Goal: Information Seeking & Learning: Get advice/opinions

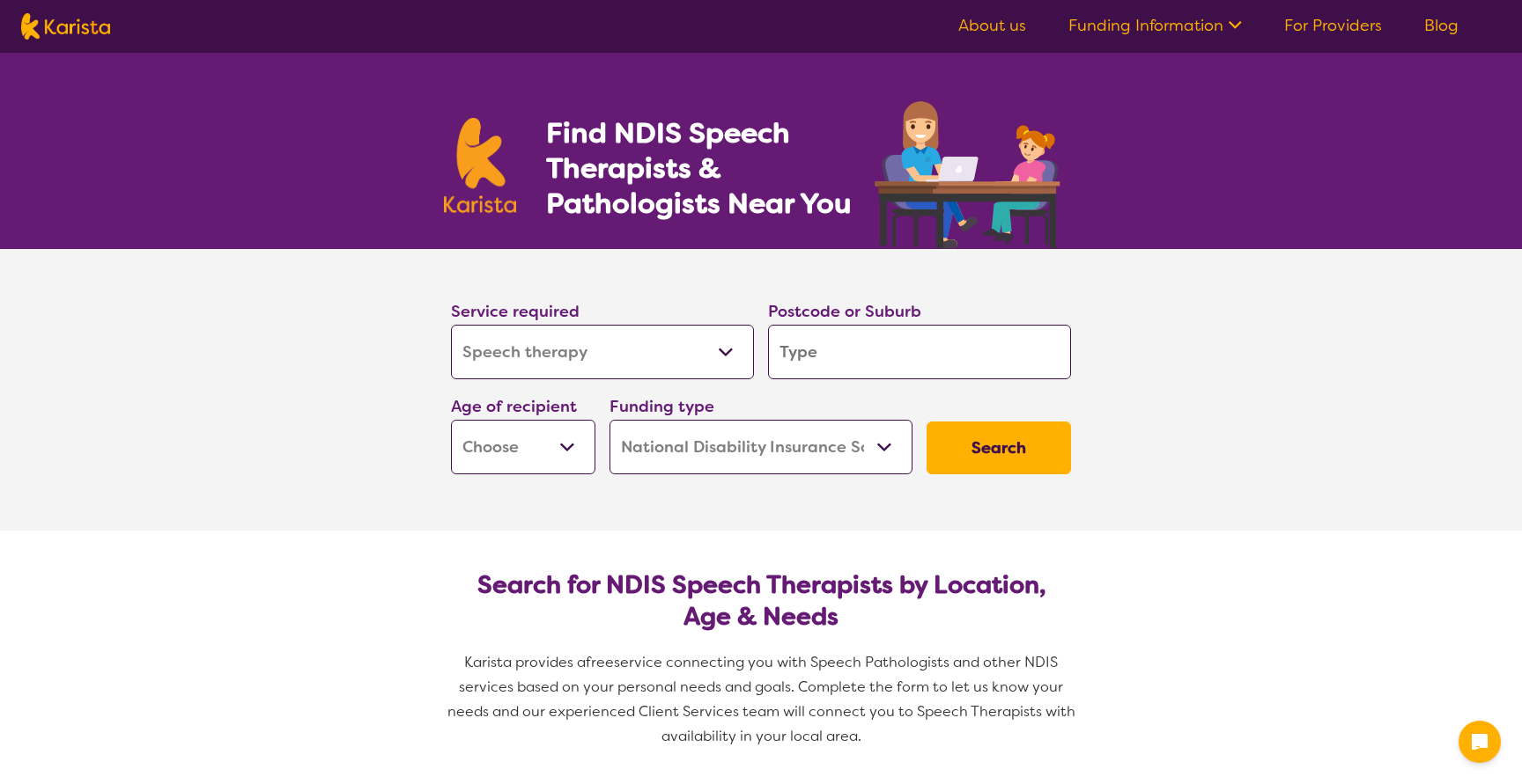
select select "Speech therapy"
select select "NDIS"
select select "Speech therapy"
select select "NDIS"
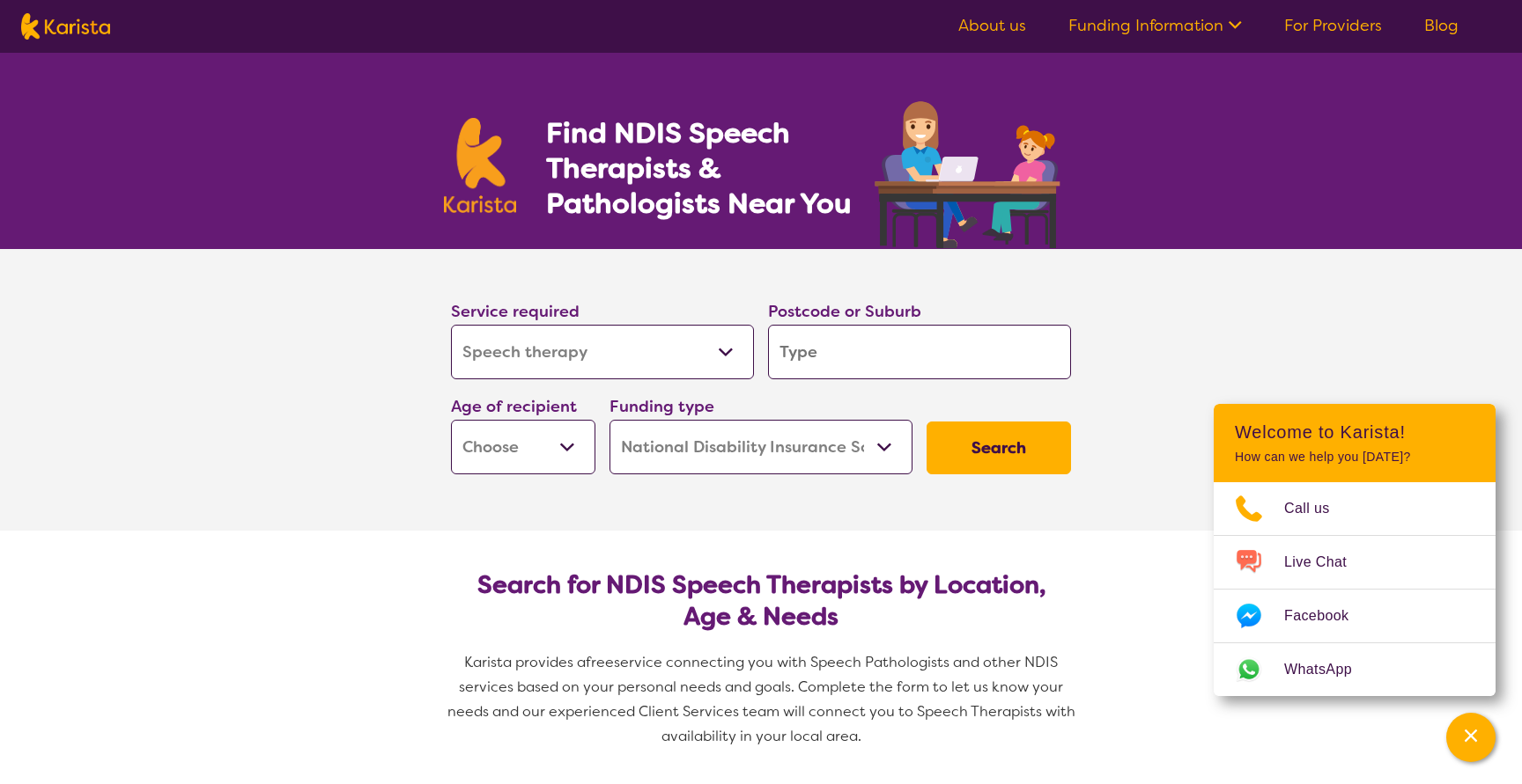
click at [849, 361] on input "search" at bounding box center [920, 352] width 303 height 54
type input "2"
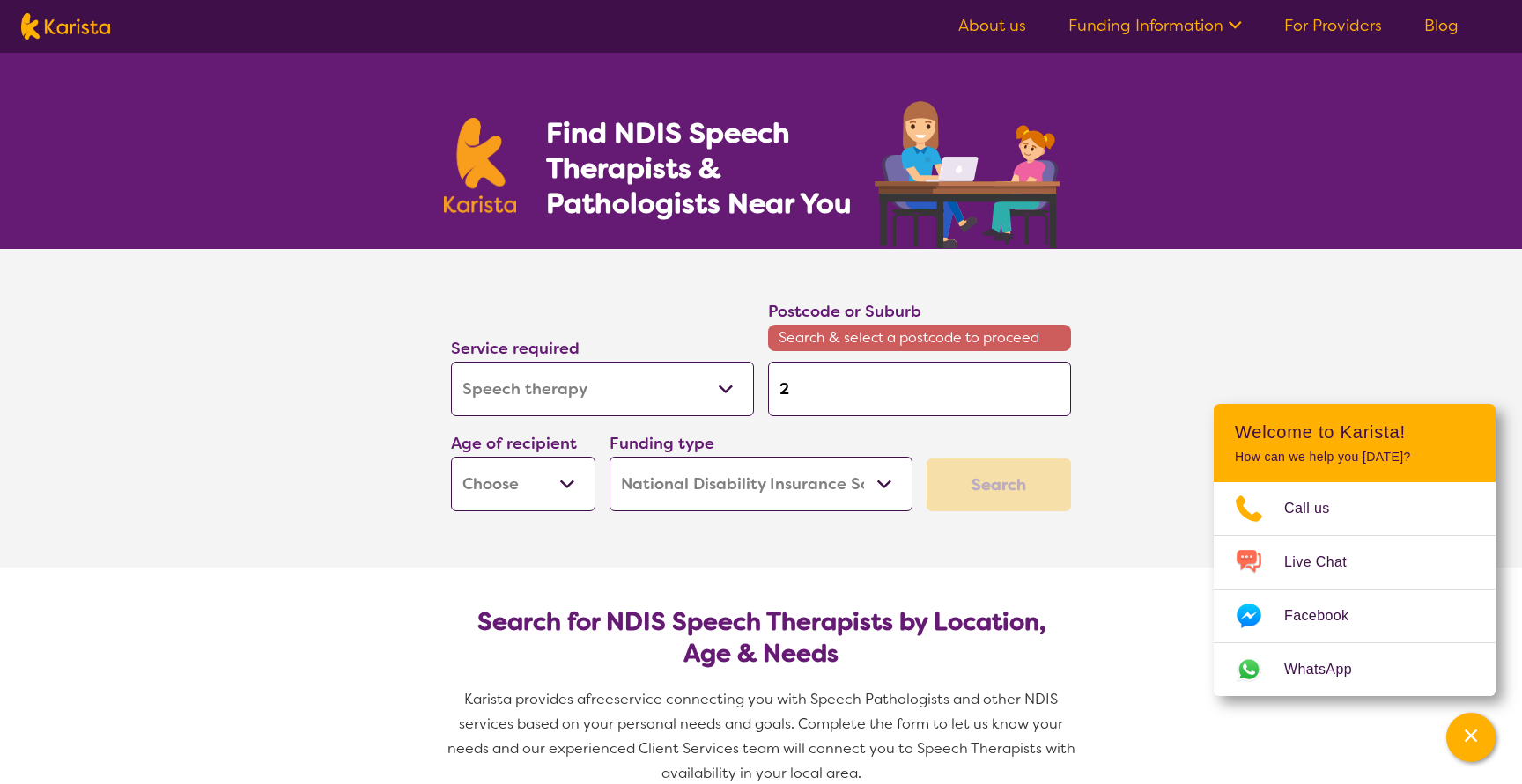
type input "20"
type input "209"
type input "2099"
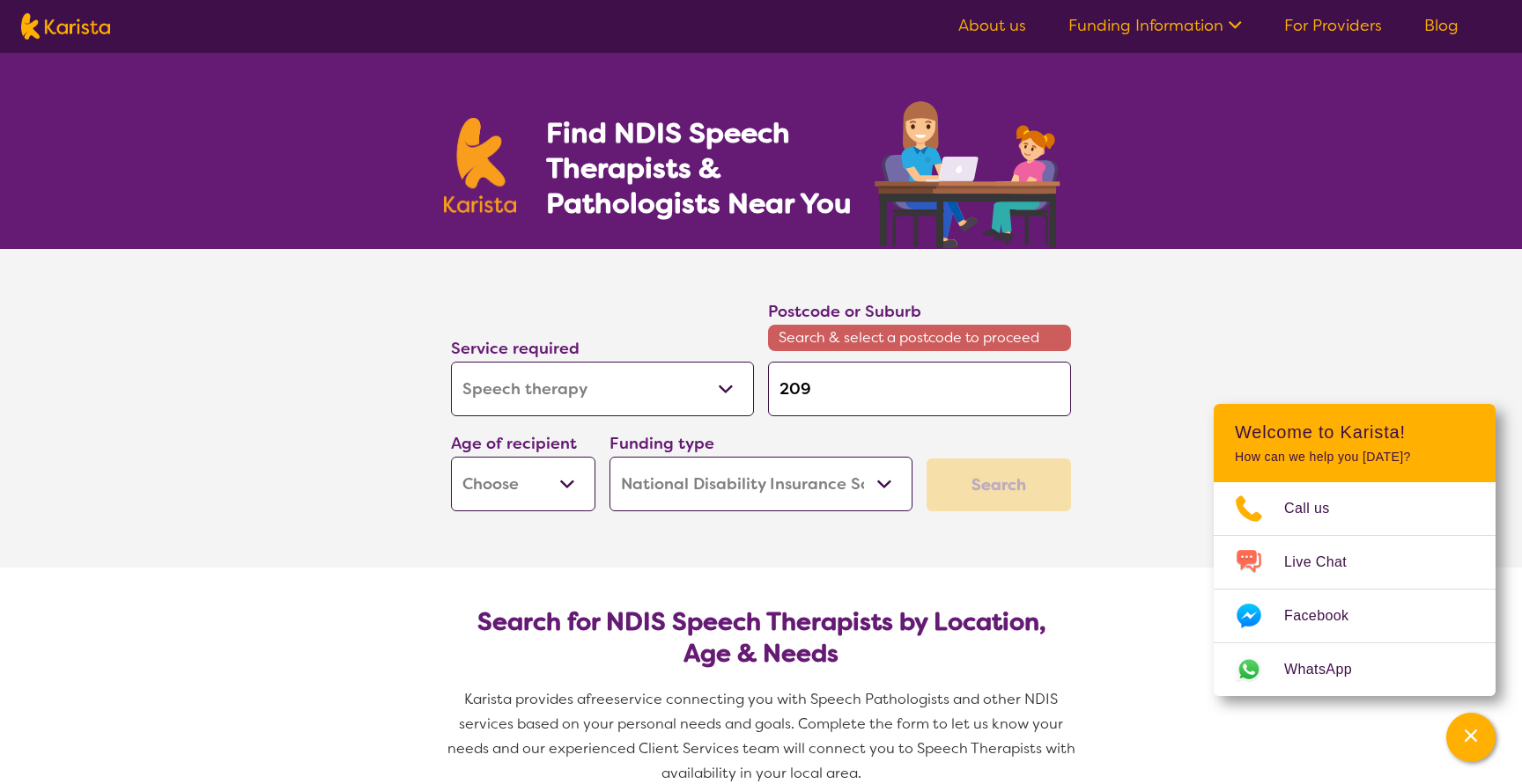
type input "2099"
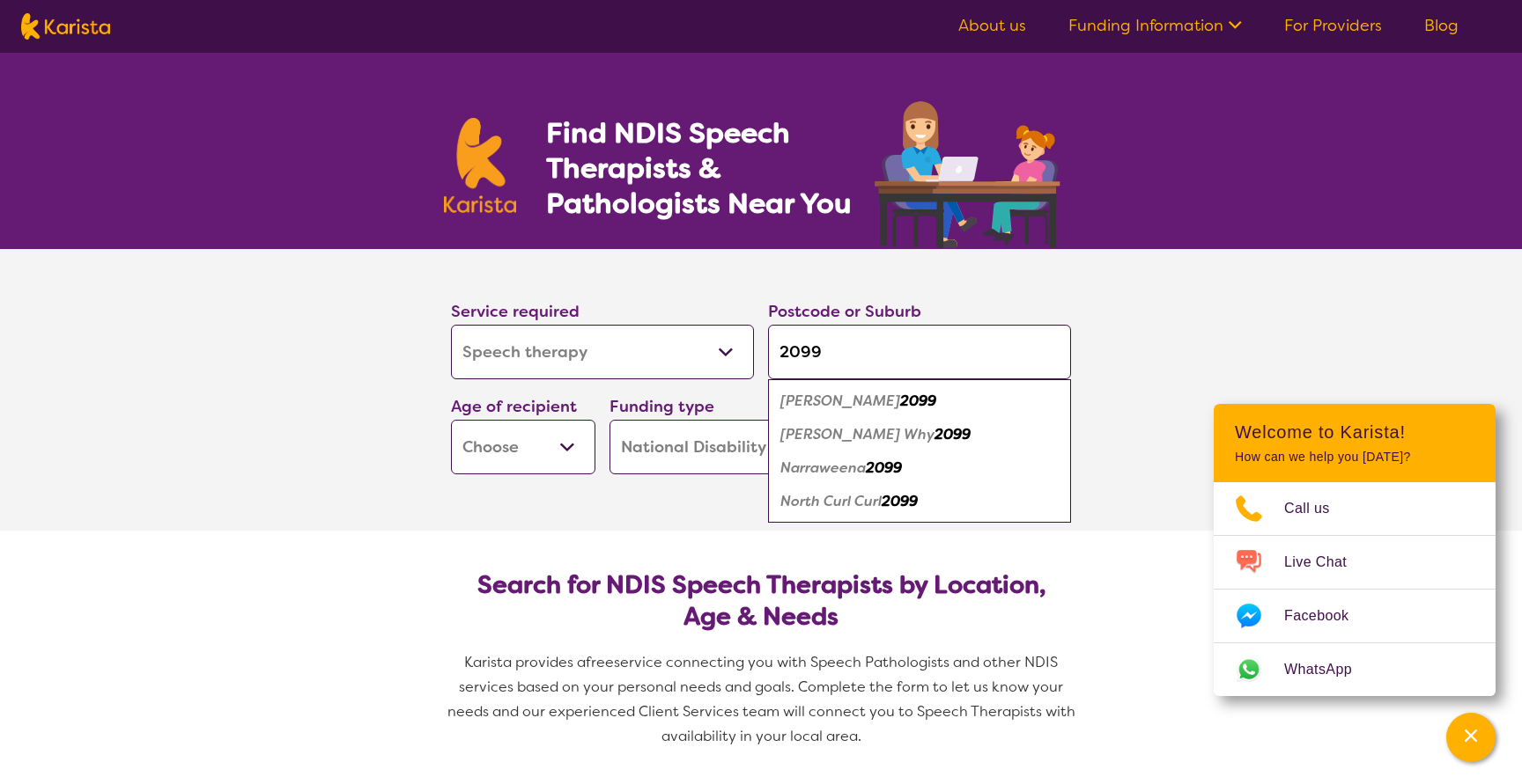
type input "2099"
click at [803, 431] on em "Dee Why" at bounding box center [857, 434] width 154 height 18
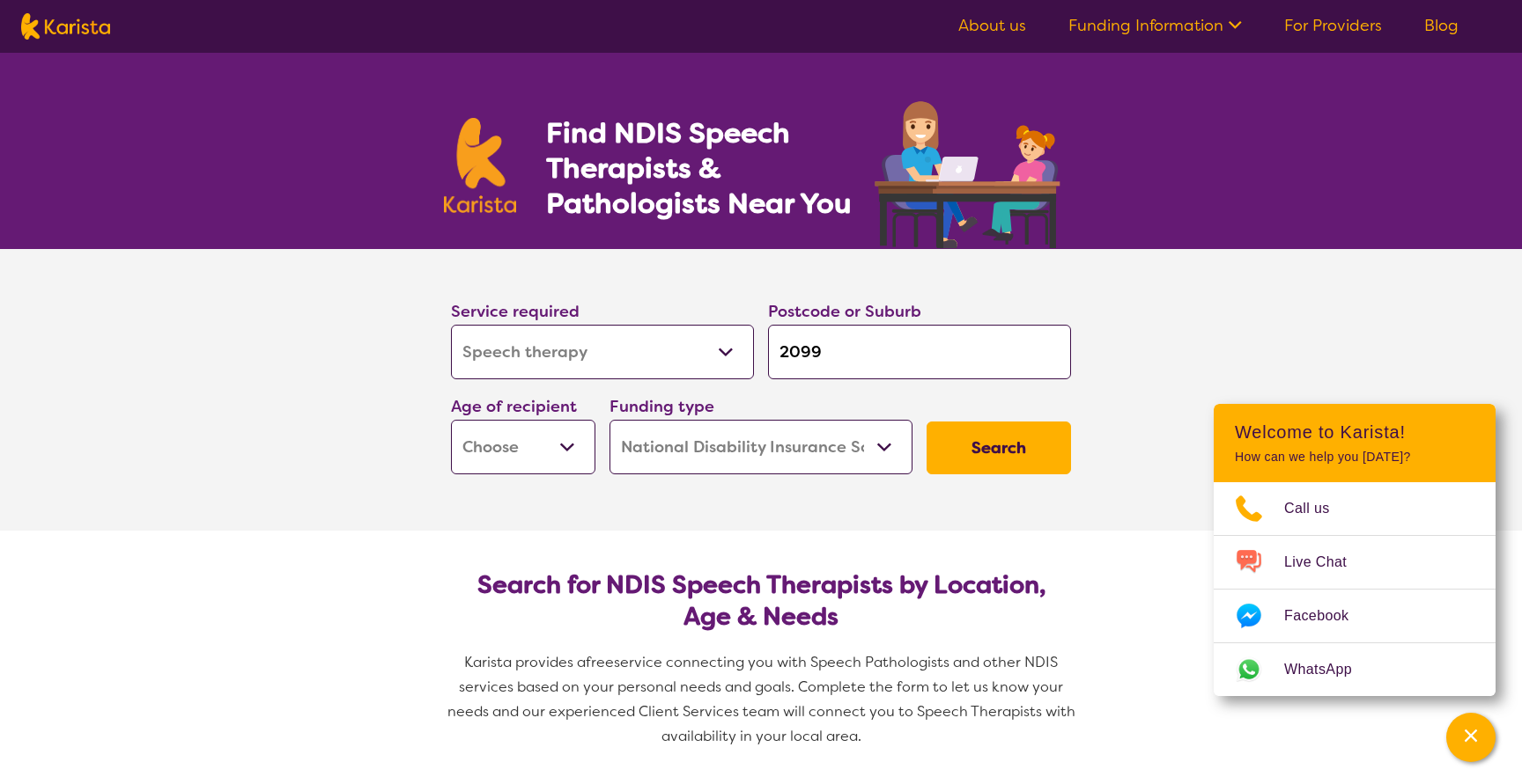
click at [566, 430] on select "Early Childhood - 0 to 9 Child - 10 to 11 Adolescent - 12 to 17 Adult - 18 to 6…" at bounding box center [524, 447] width 144 height 54
select select "EC"
click at [451, 420] on select "Early Childhood - 0 to 9 Child - 10 to 11 Adolescent - 12 to 17 Adult - 18 to 6…" at bounding box center [524, 447] width 144 height 54
select select "EC"
click at [882, 440] on select "Home Care Package (HCP) National Disability Insurance Scheme (NDIS) I don't know" at bounding box center [761, 447] width 303 height 54
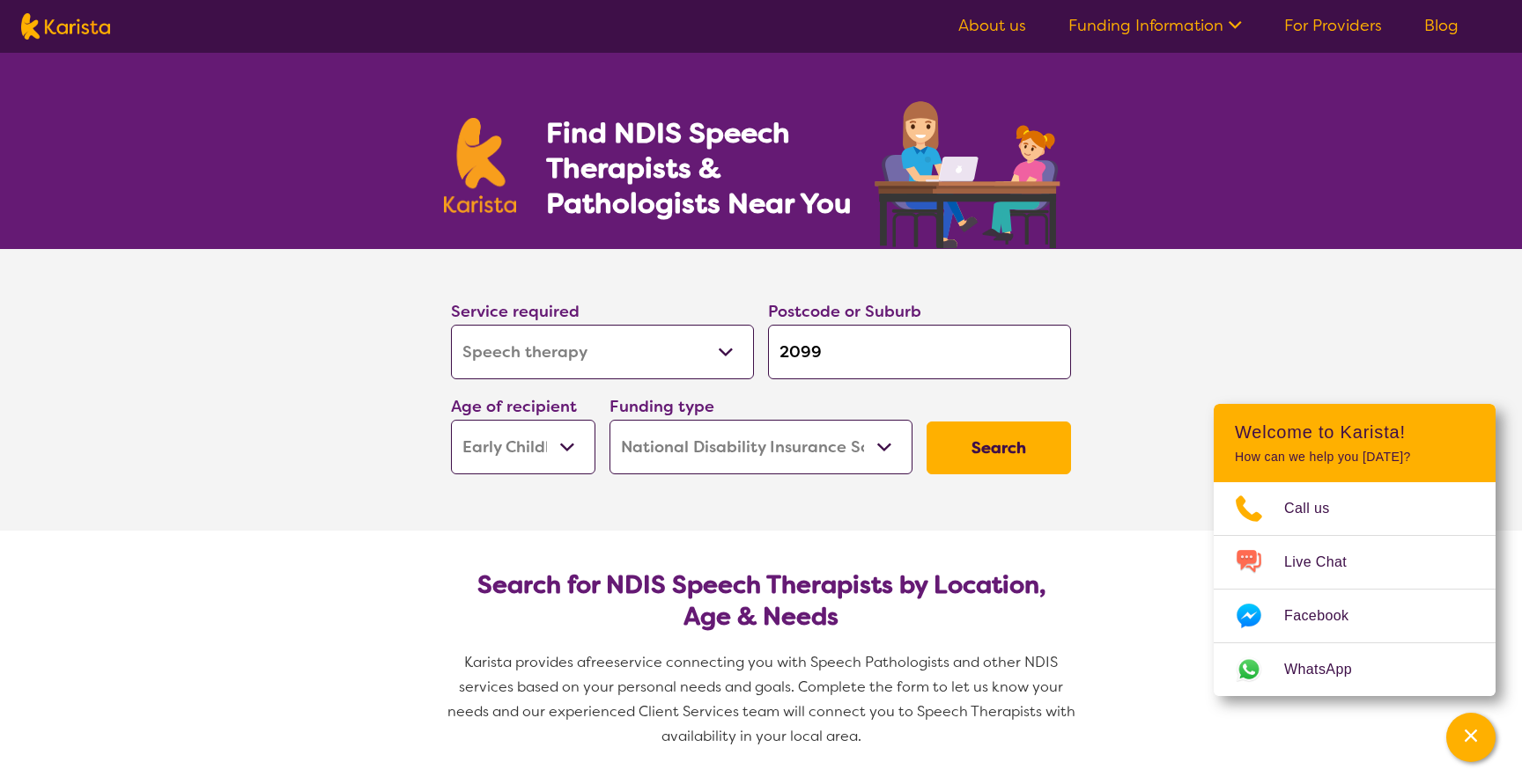
click at [609, 420] on select "Home Care Package (HCP) National Disability Insurance Scheme (NDIS) I don't know" at bounding box center [761, 447] width 303 height 54
click at [995, 441] on button "Search" at bounding box center [998, 447] width 144 height 53
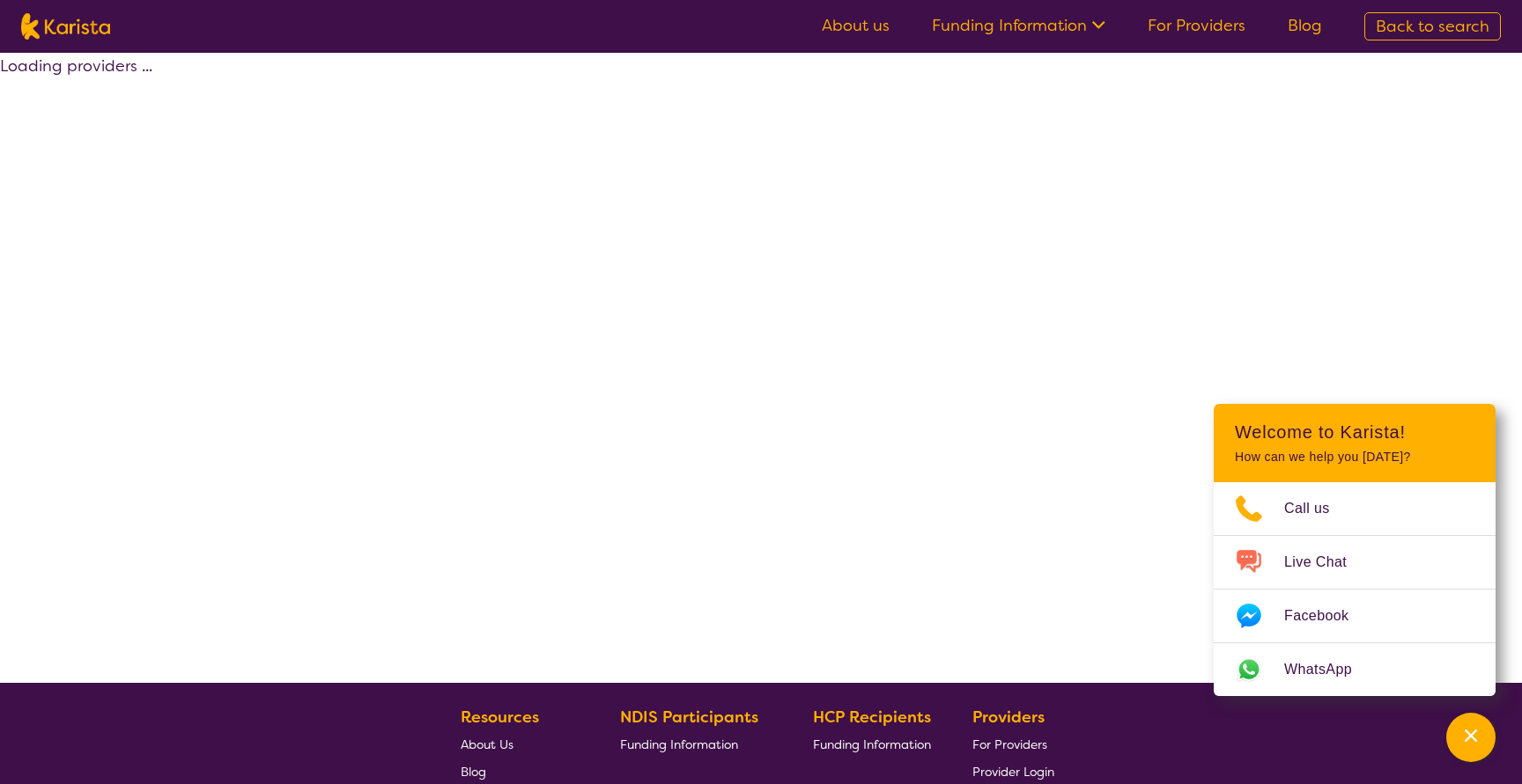
select select "by_score"
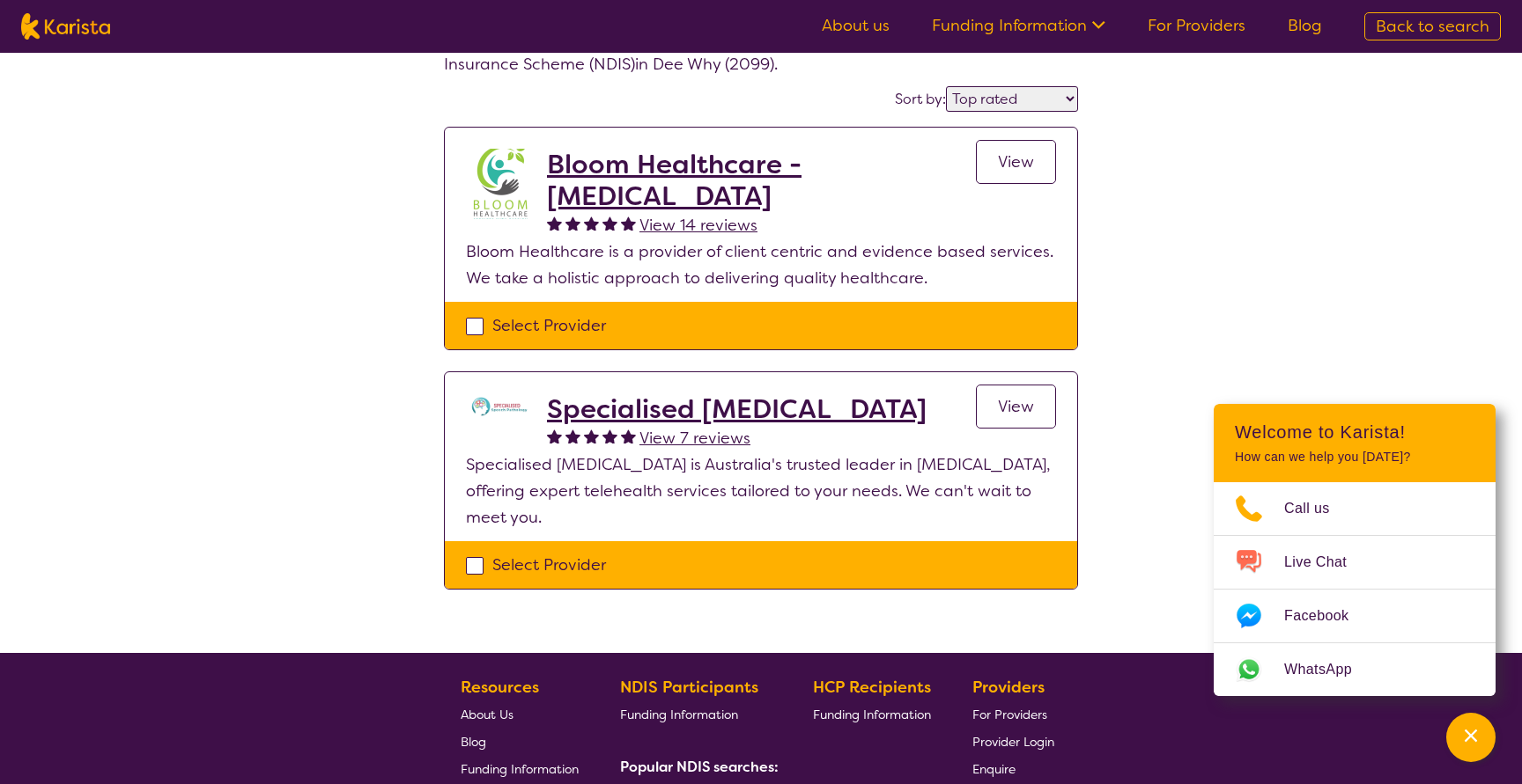
scroll to position [176, 0]
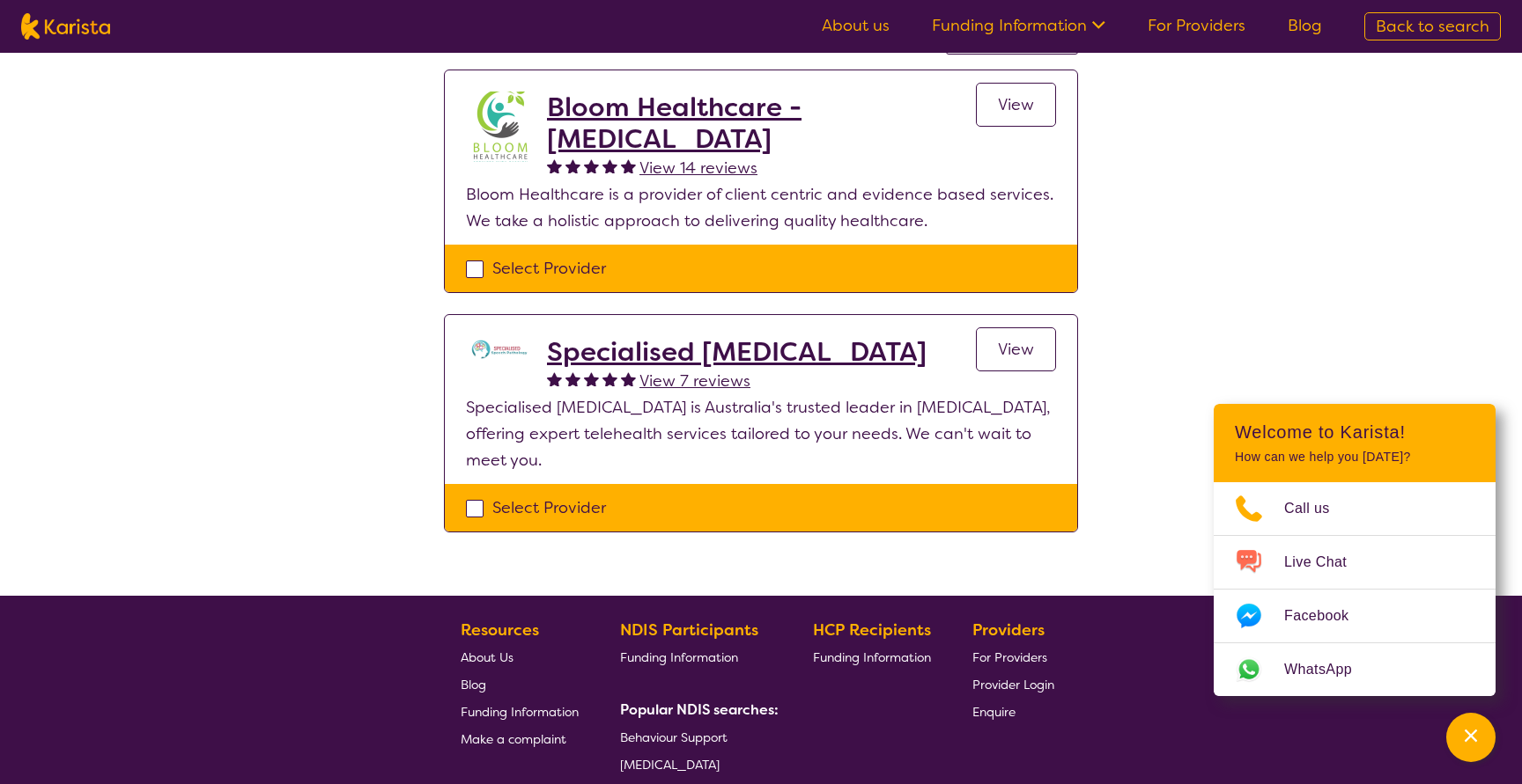
click at [784, 348] on h2 "Specialised Speech Pathology" at bounding box center [737, 352] width 379 height 32
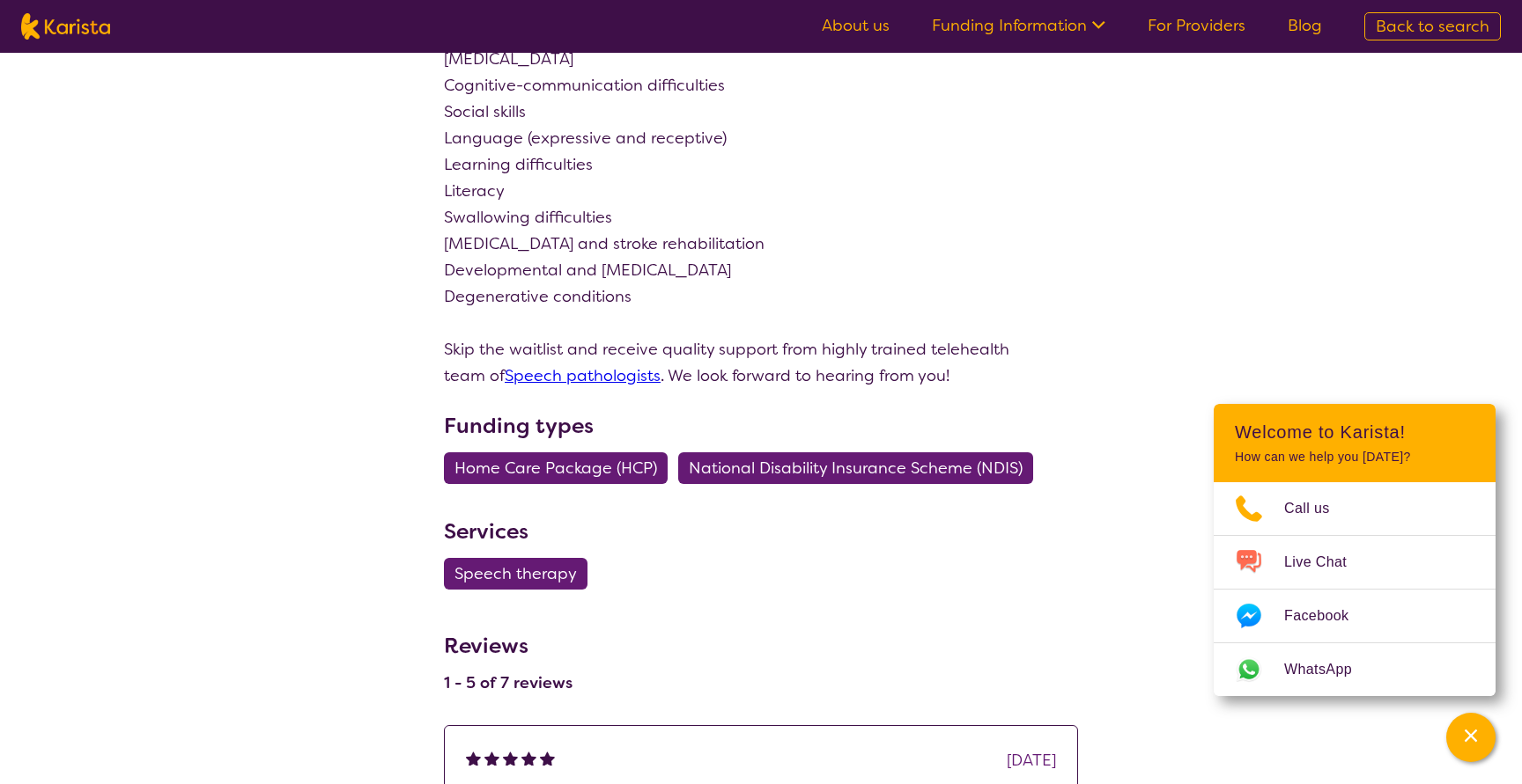
scroll to position [1497, 0]
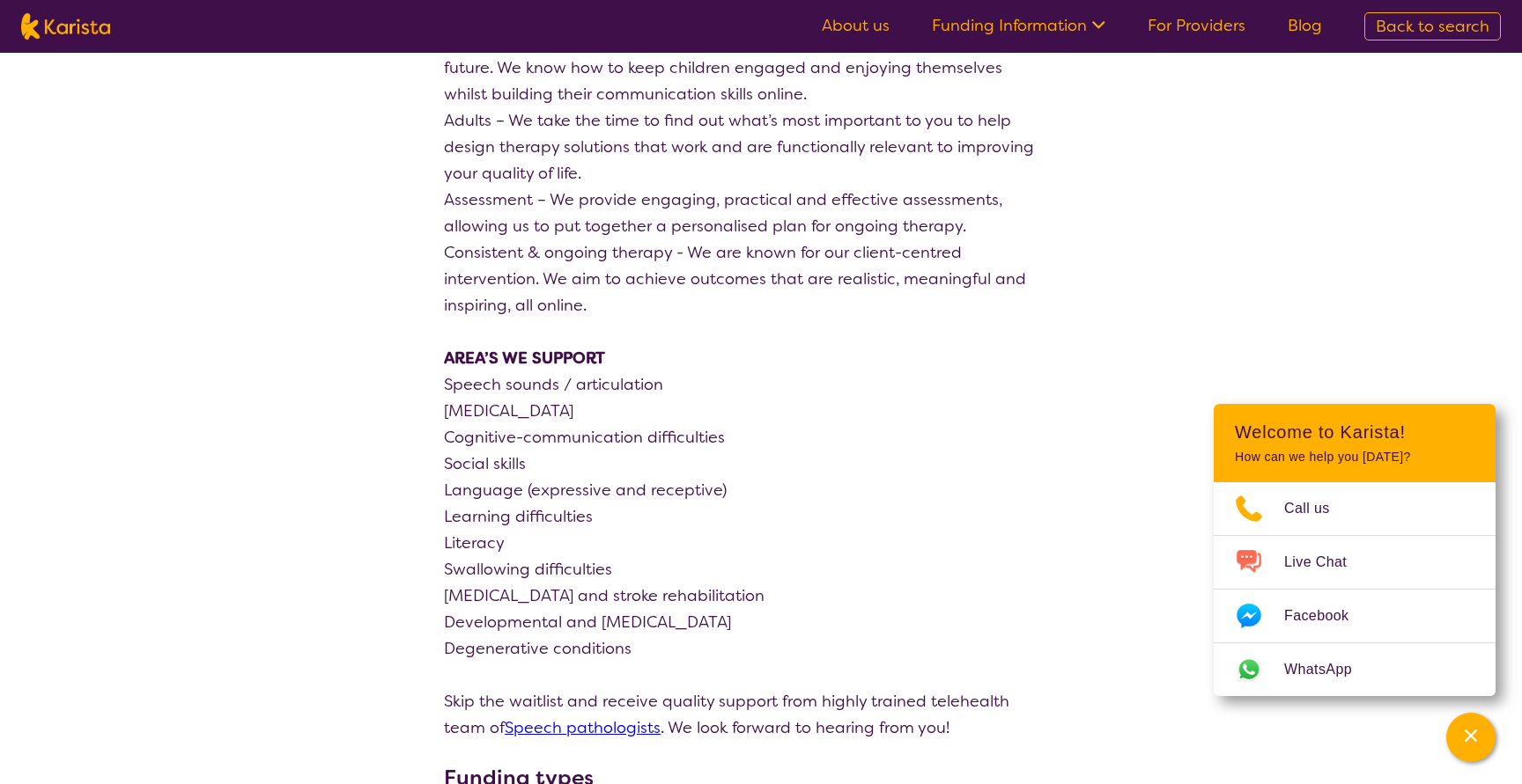
click at [567, 717] on link "Speech pathologists" at bounding box center [582, 727] width 156 height 21
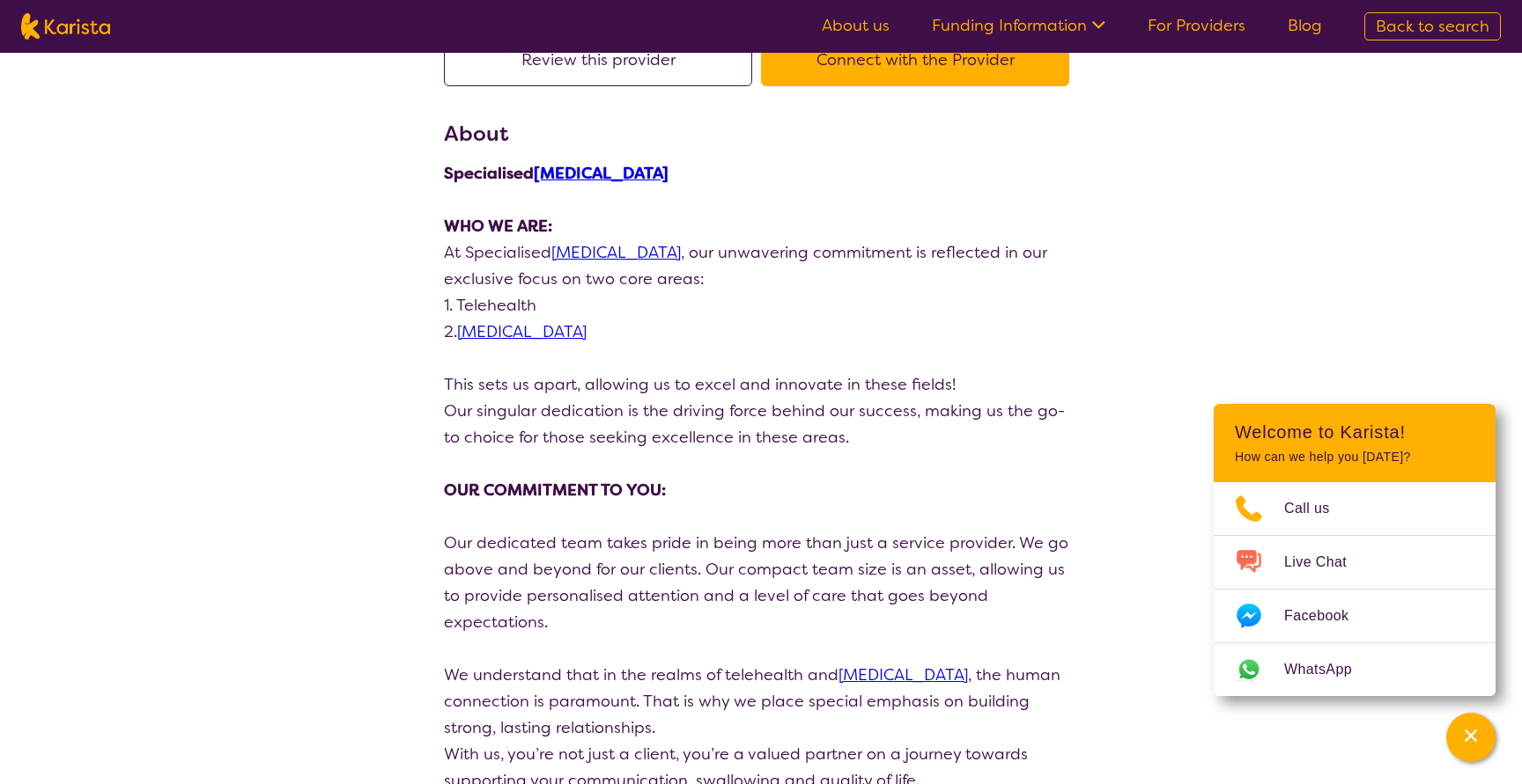
select select "by_score"
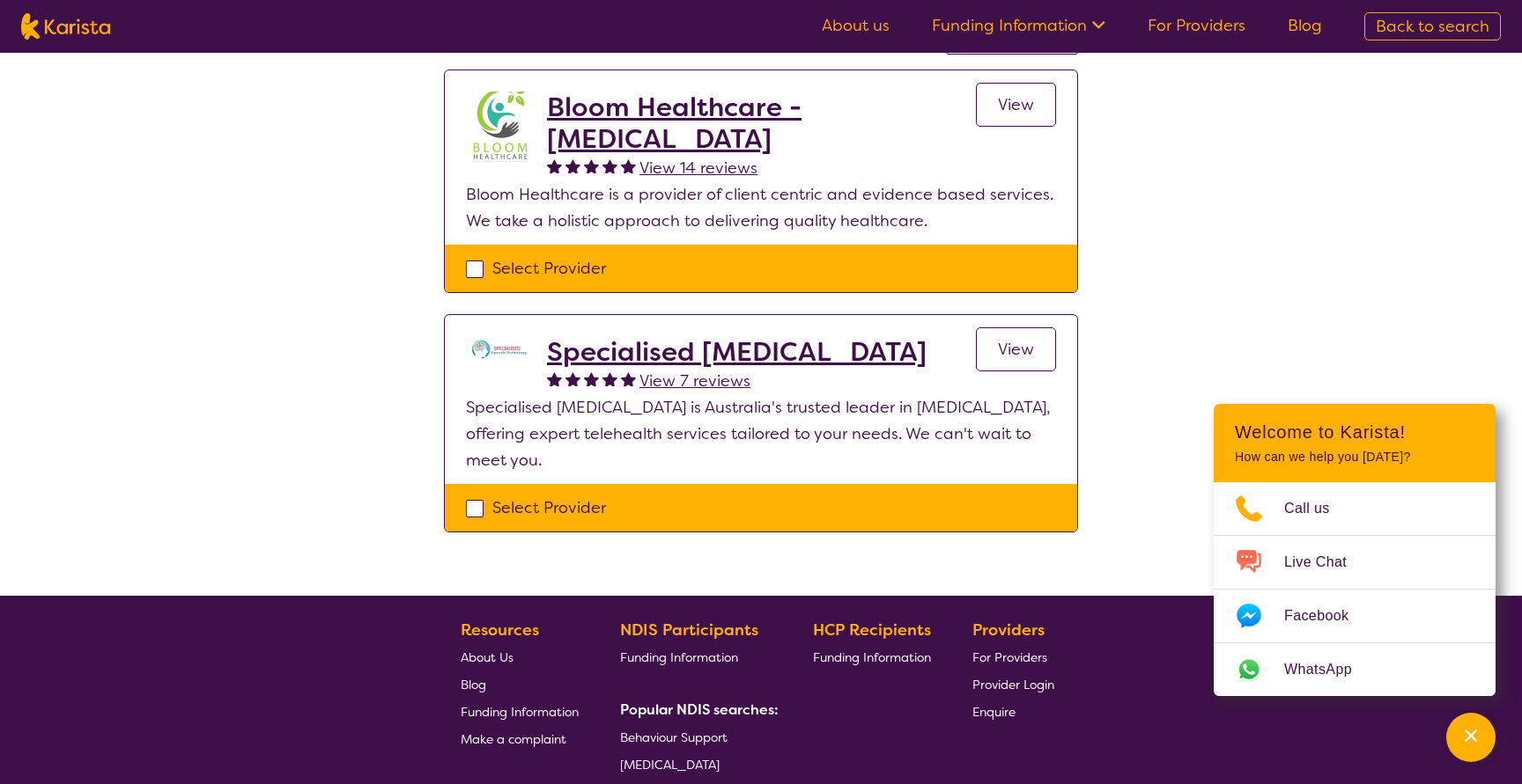
click at [755, 106] on h2 "Bloom Healthcare - Speech Therapy" at bounding box center [761, 123] width 429 height 63
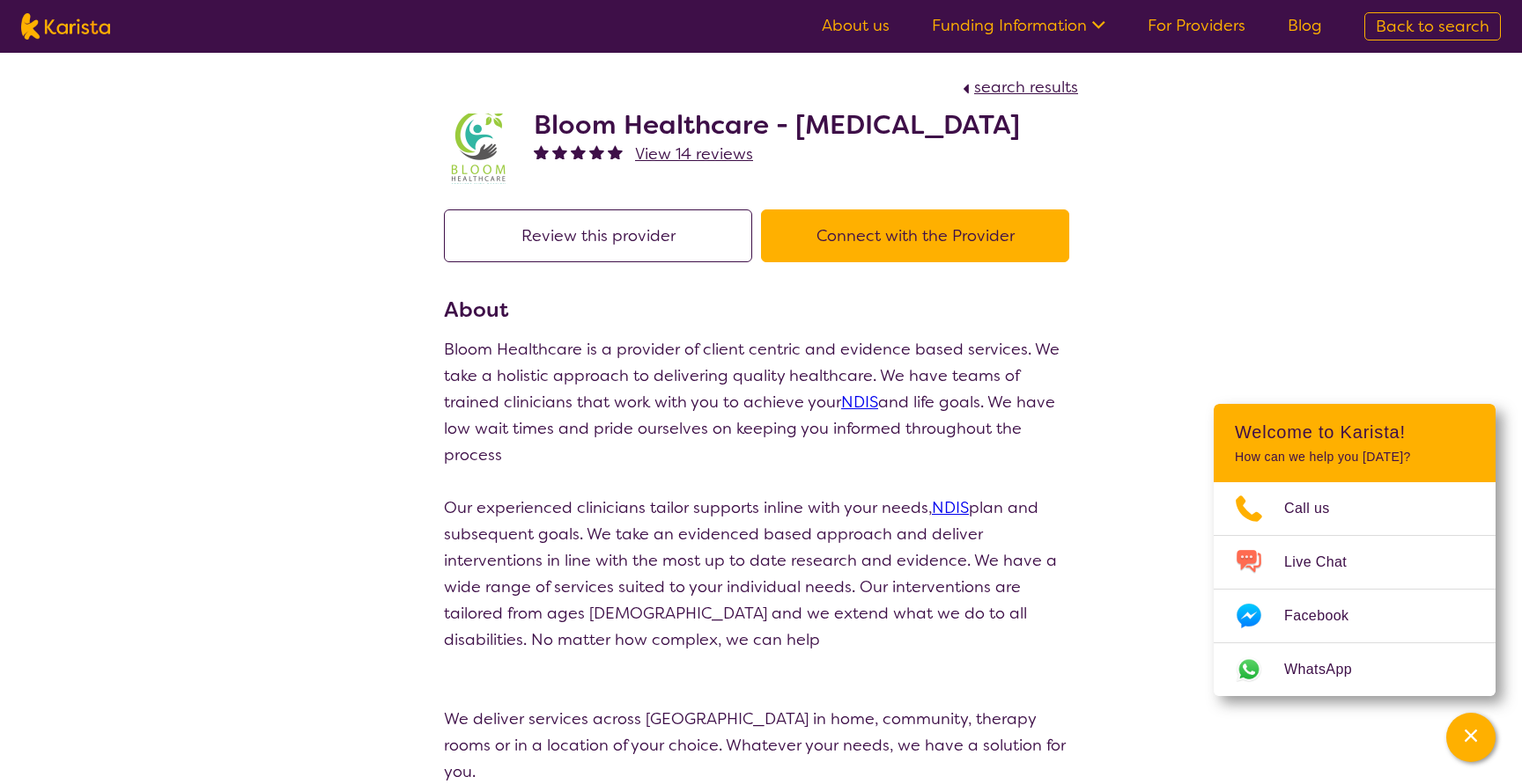
click at [552, 244] on button "Review this provider" at bounding box center [598, 235] width 308 height 53
select select "by_score"
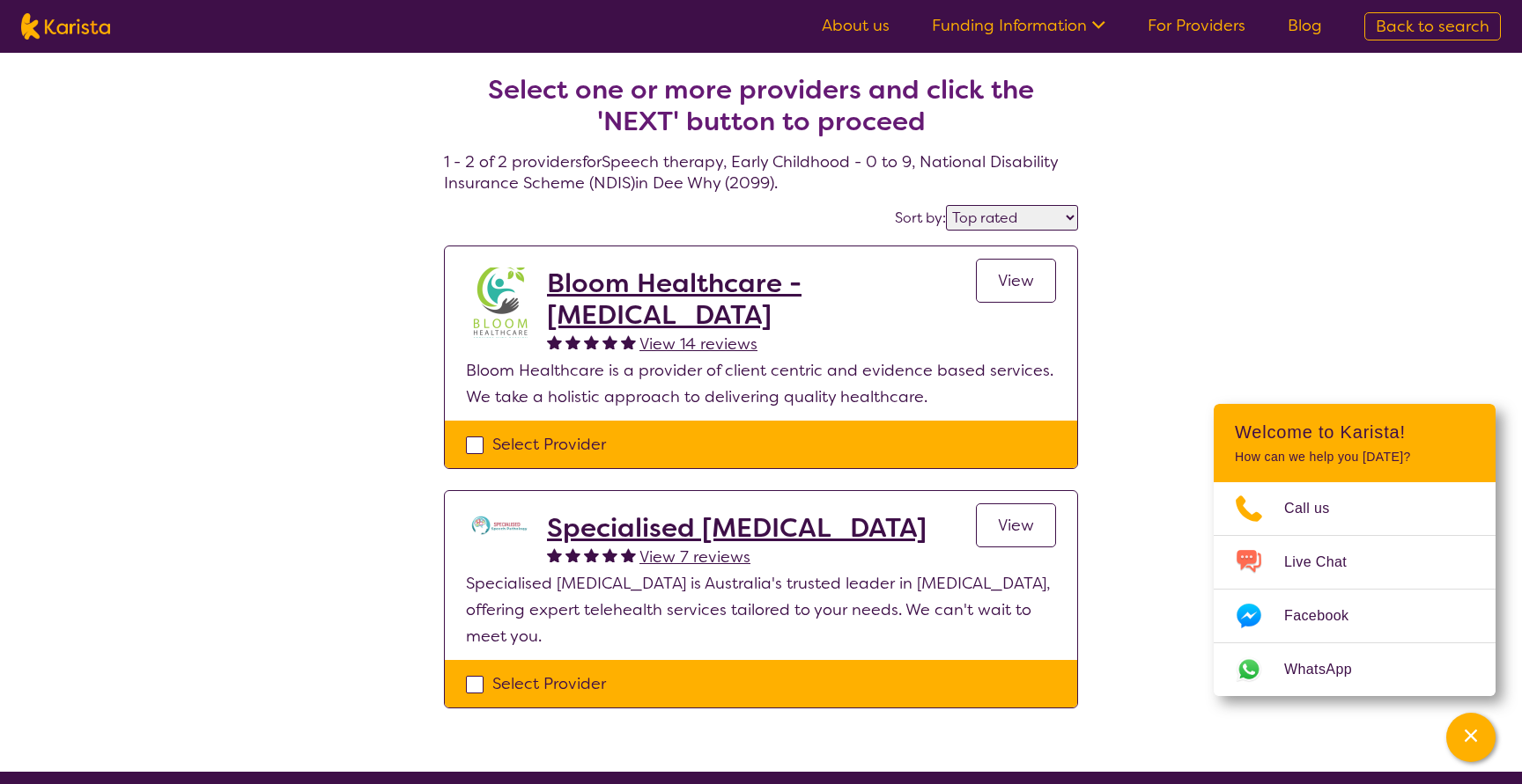
scroll to position [176, 0]
select select "Speech therapy"
select select "EC"
select select "NDIS"
select select "Speech therapy"
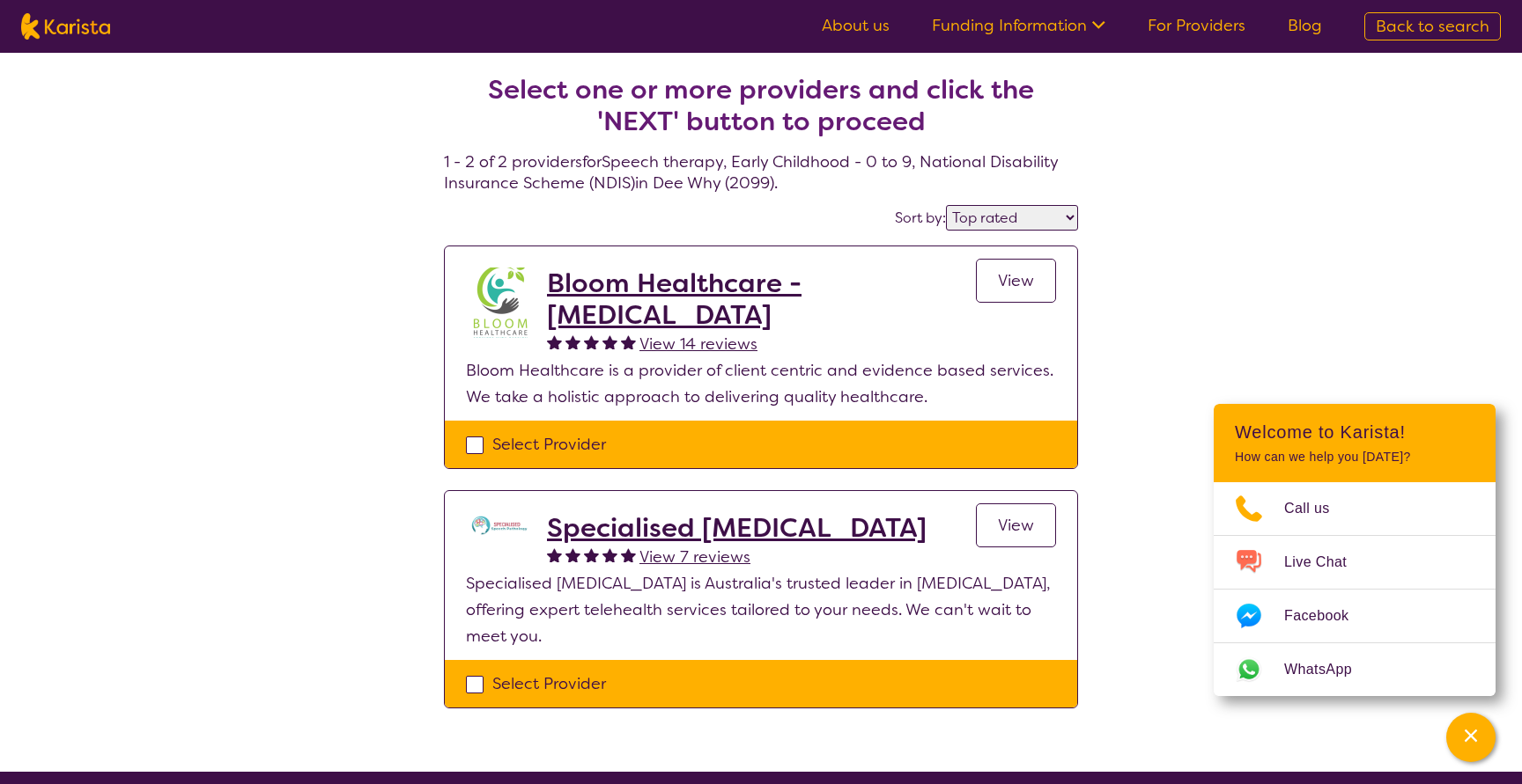
select select "EC"
select select "NDIS"
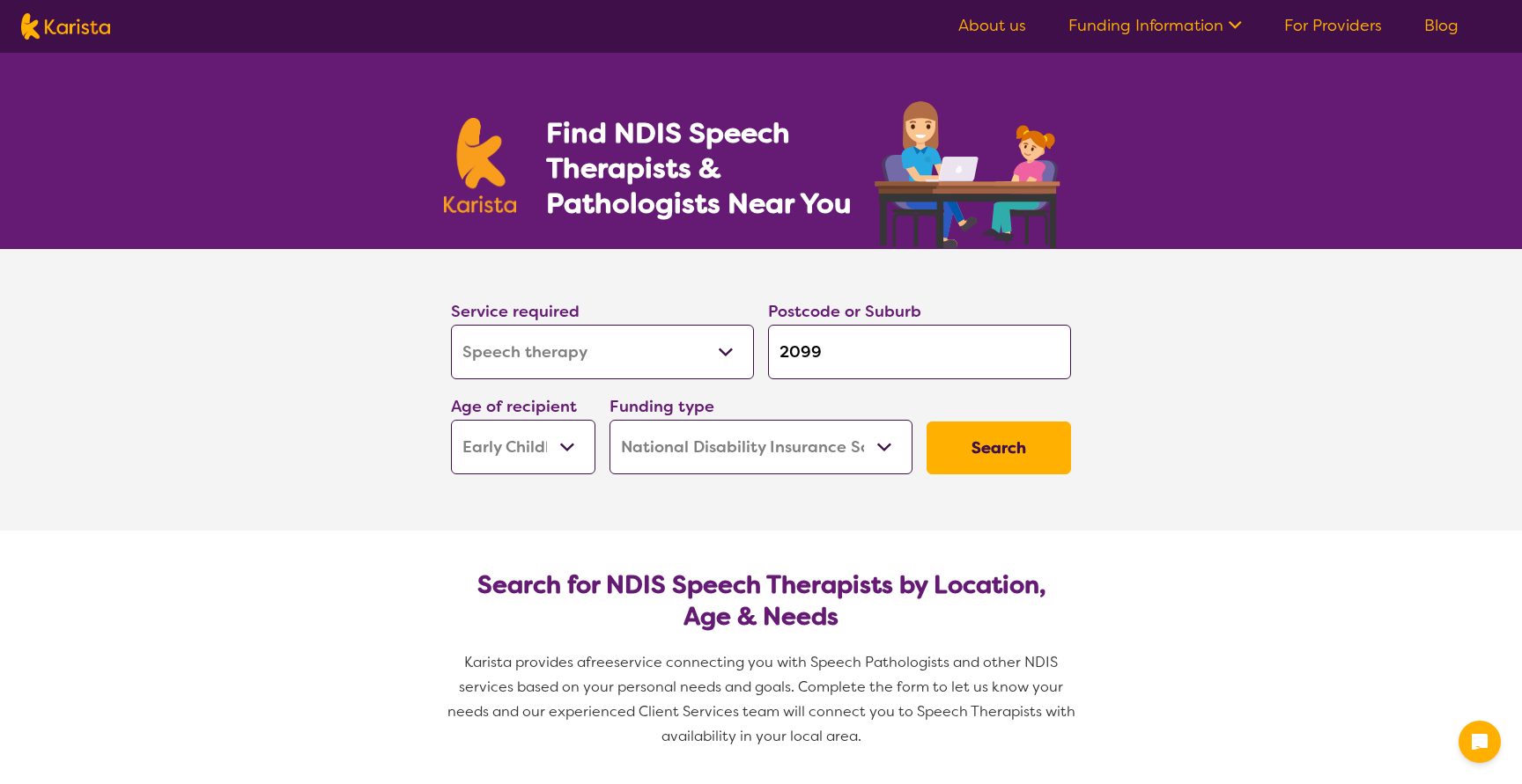
select select "Speech therapy"
select select "EC"
select select "NDIS"
select select "Speech therapy"
select select "EC"
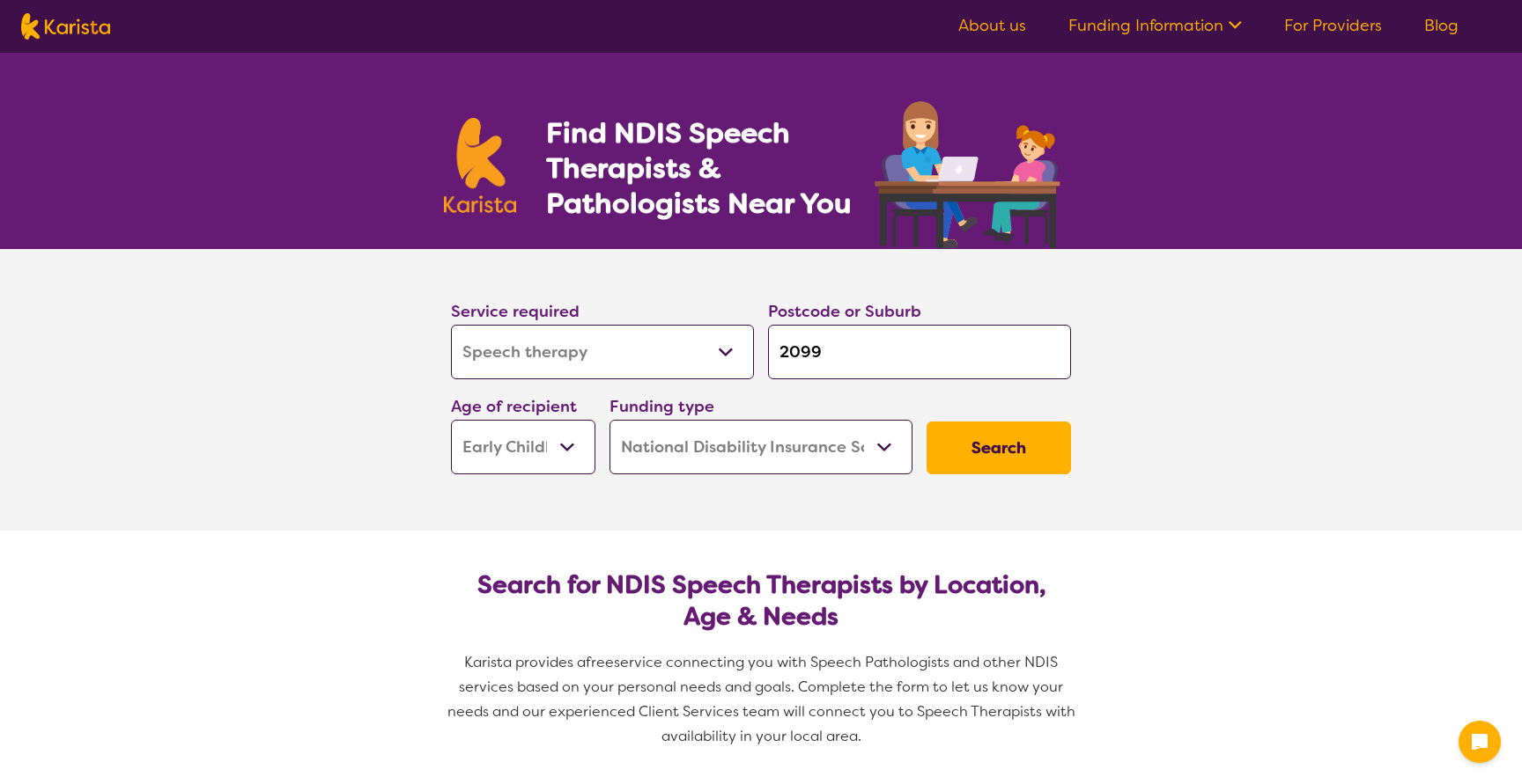
select select "NDIS"
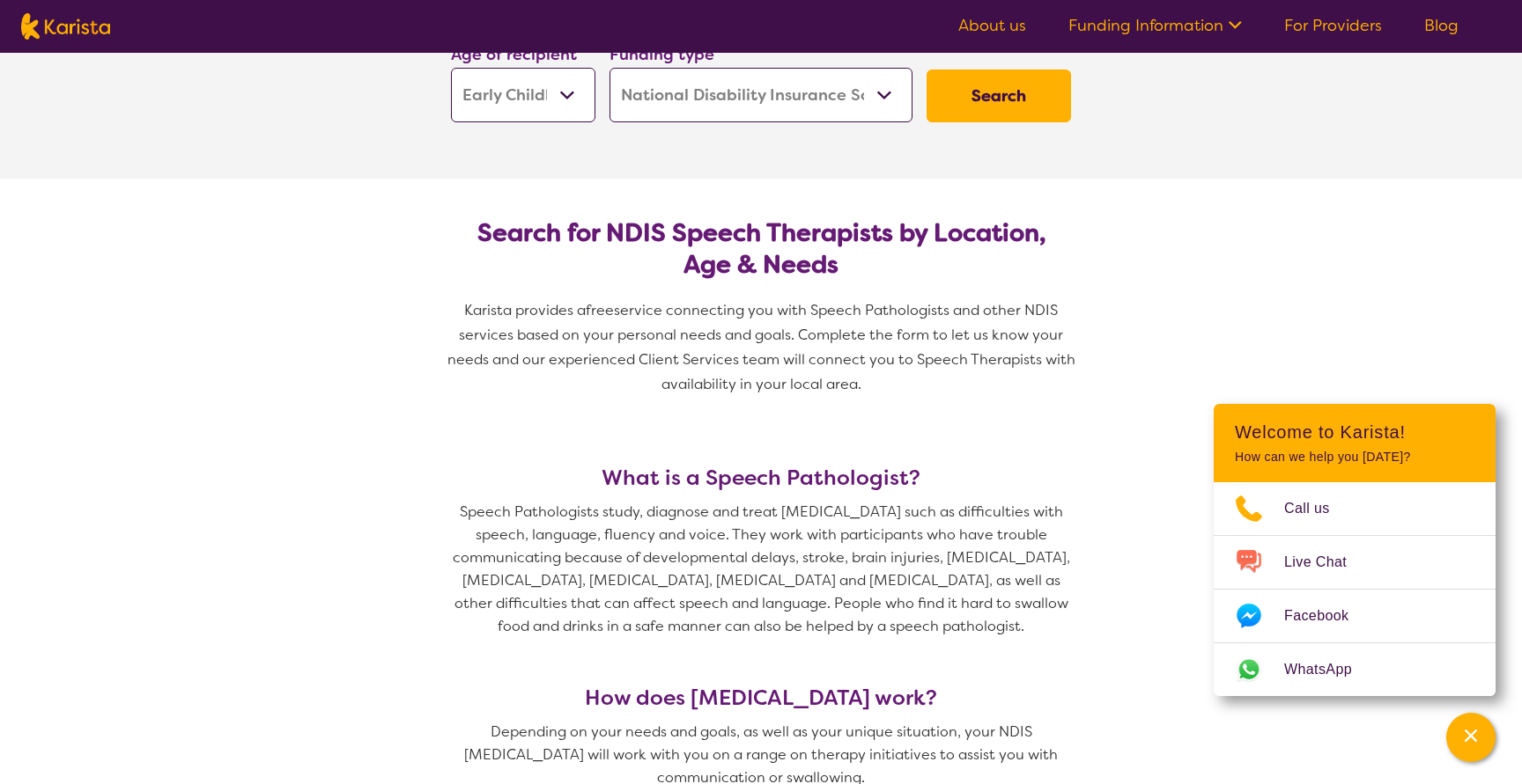
scroll to position [792, 0]
